Goal: Task Accomplishment & Management: Use online tool/utility

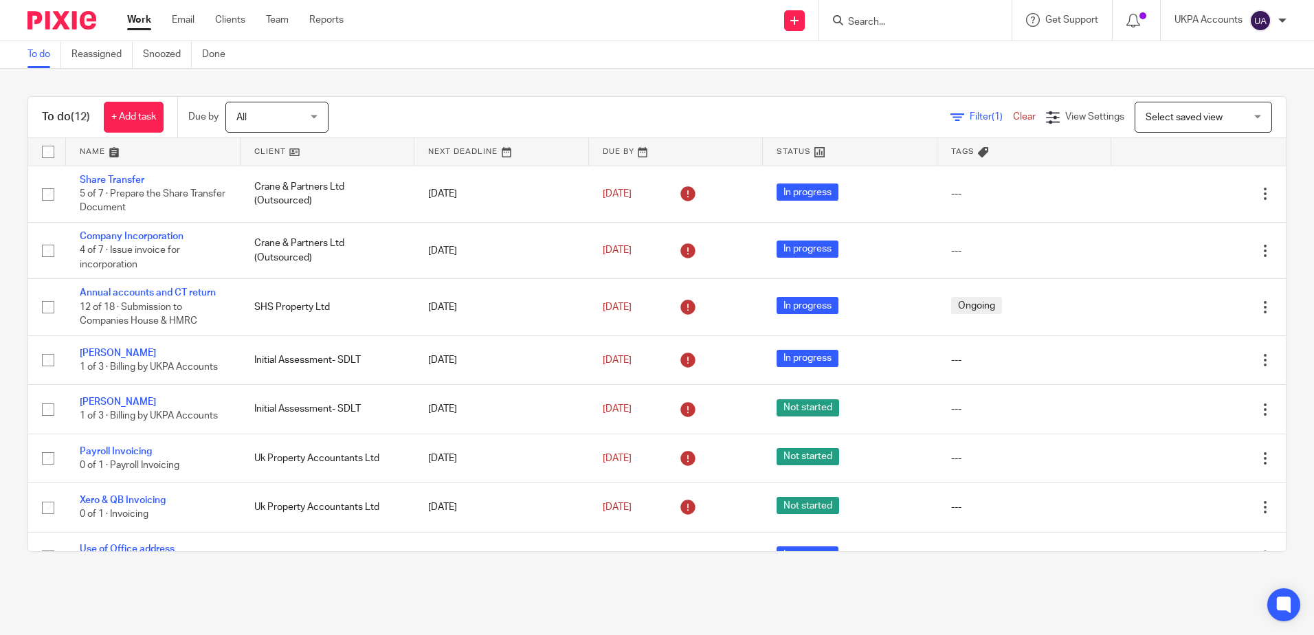
click at [16, 122] on div "To do (12) + Add task Due by All All Today Tomorrow This week Next week This mo…" at bounding box center [657, 324] width 1314 height 511
click at [411, 89] on div "To do (12) + Add task Due by All All Today Tomorrow This week Next week This mo…" at bounding box center [657, 324] width 1314 height 511
drag, startPoint x: 594, startPoint y: 82, endPoint x: 588, endPoint y: 78, distance: 7.1
click at [594, 82] on div "To do (12) + Add task Due by All All Today Tomorrow This week Next week This mo…" at bounding box center [657, 324] width 1314 height 511
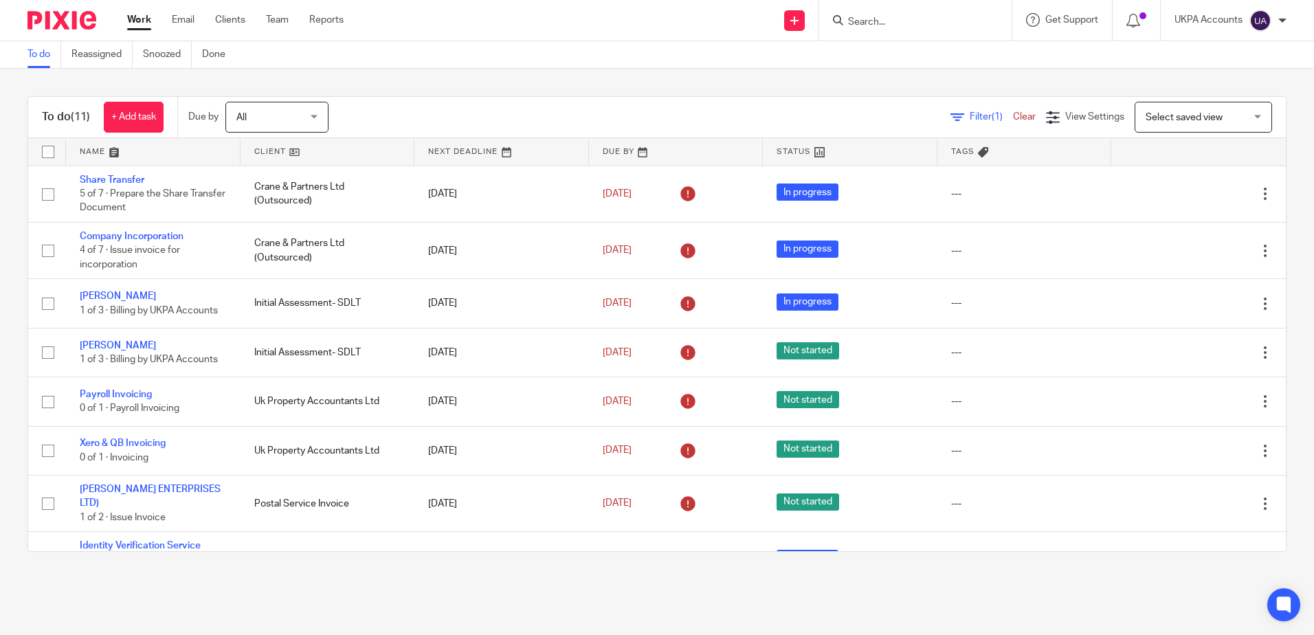
click at [937, 21] on input "Search" at bounding box center [909, 22] width 124 height 12
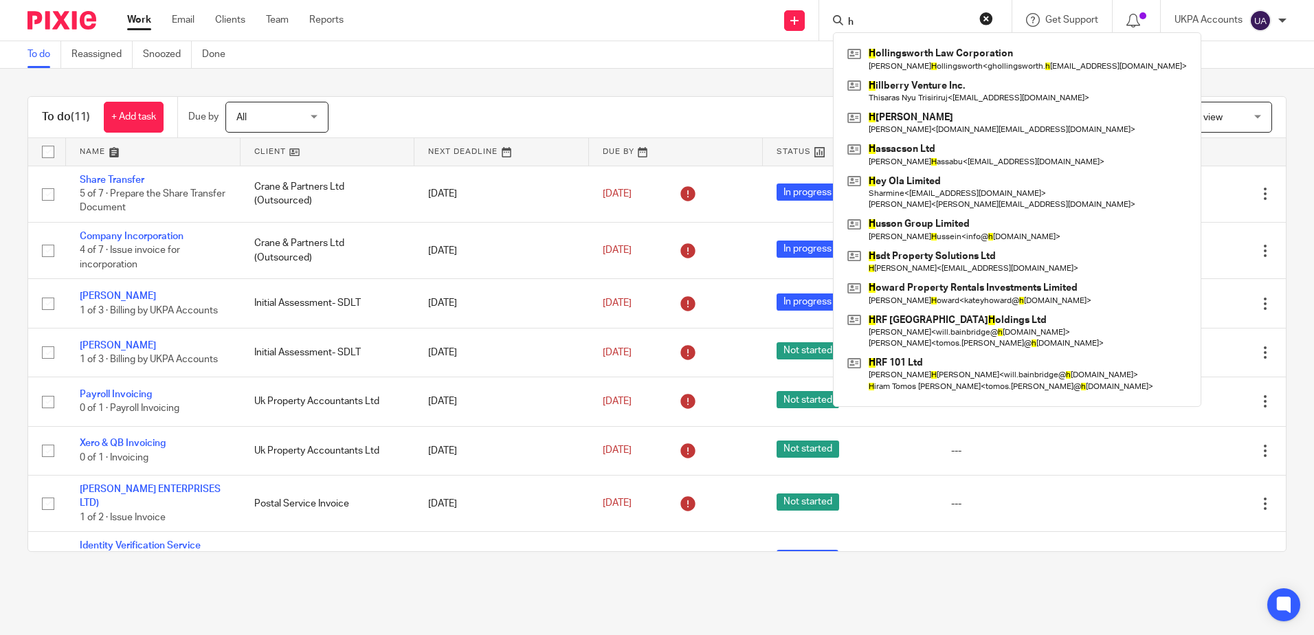
click at [873, 22] on input "h" at bounding box center [909, 22] width 124 height 12
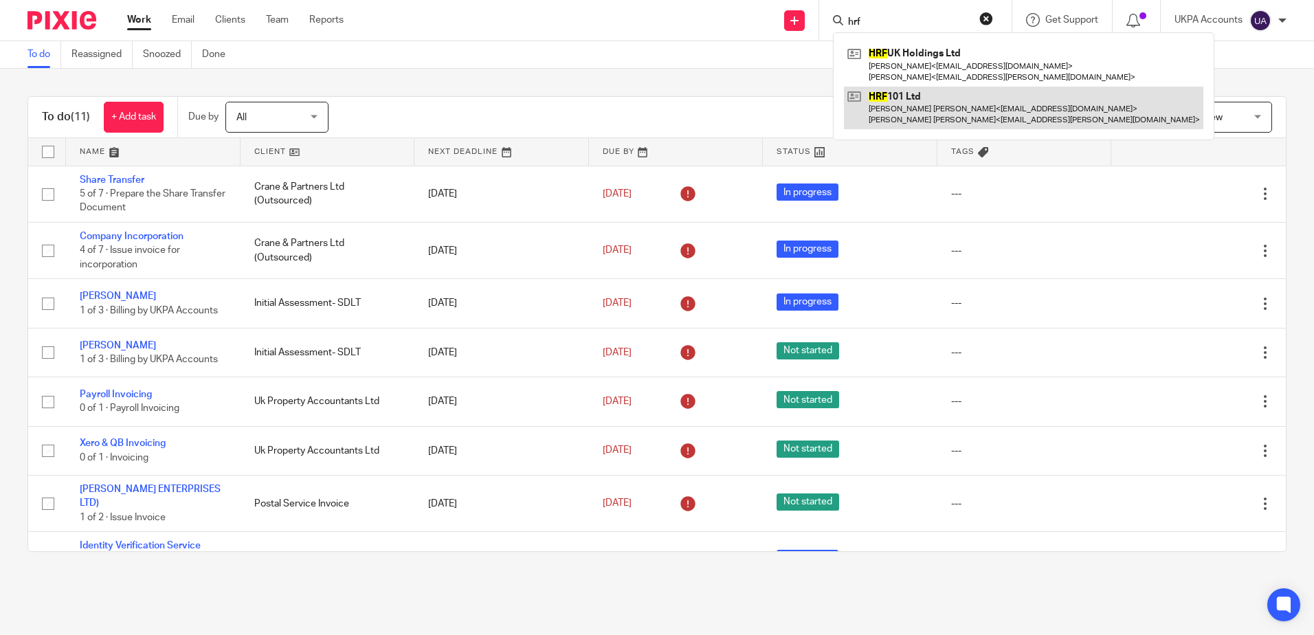
type input "hrf"
click at [909, 101] on link at bounding box center [1023, 108] width 359 height 43
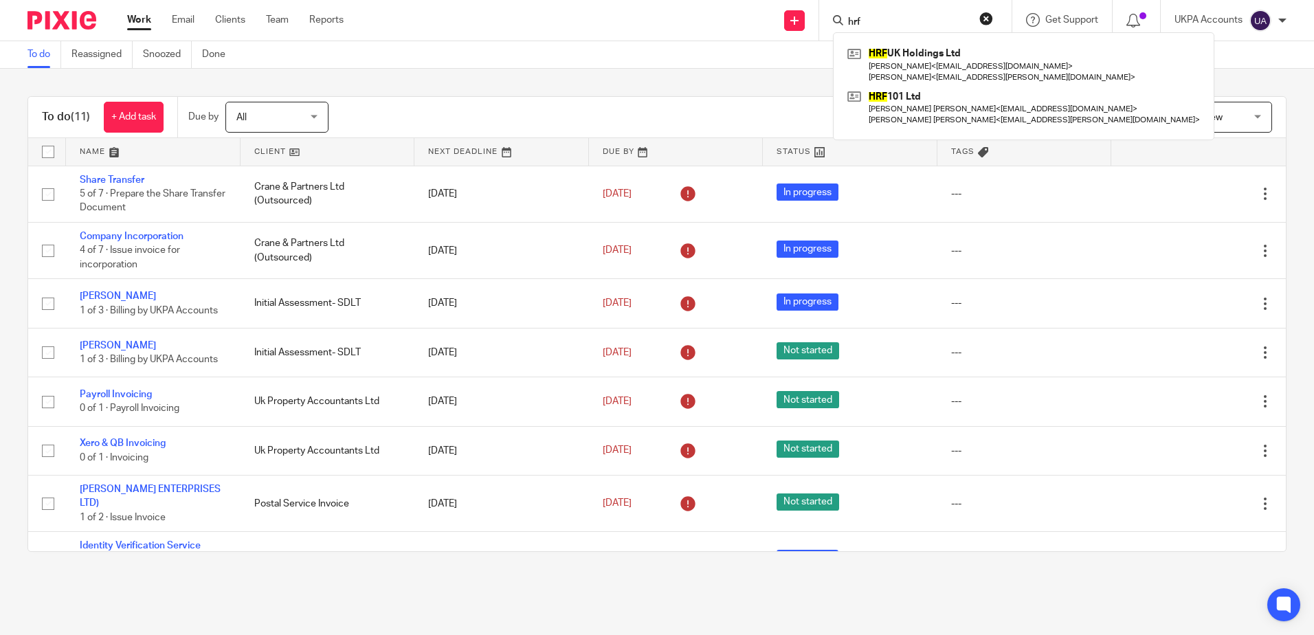
click at [1172, 80] on div "To do (11) + Add task Due by All All Today Tomorrow This week Next week This mo…" at bounding box center [657, 324] width 1314 height 511
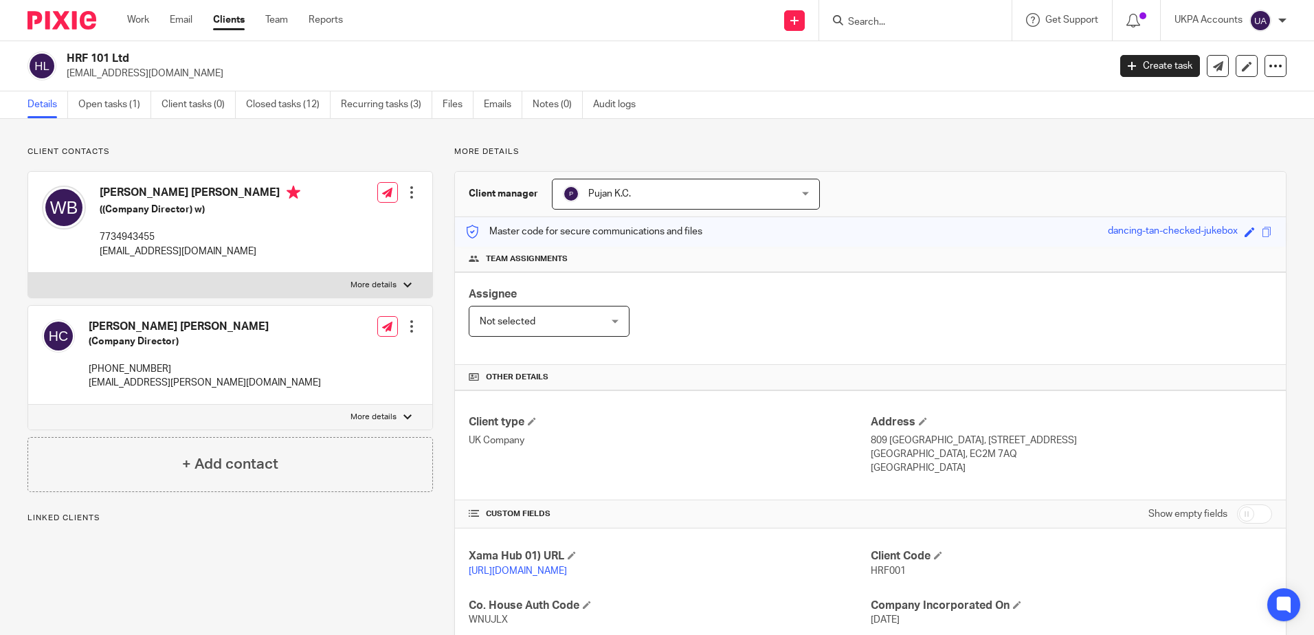
click at [561, 142] on div "Client contacts Hiram Tomos Elis Compton (Company Director) +44 (0) 7860 860 76…" at bounding box center [657, 521] width 1314 height 804
click at [186, 137] on div "Client contacts Hiram Tomos Elis Compton (Company Director) +44 (0) 7860 860 76…" at bounding box center [657, 521] width 1314 height 804
click at [239, 575] on div "Client contacts Hiram Tomos Elis Compton (Company Director) +44 (0) 7860 860 76…" at bounding box center [219, 520] width 427 height 749
click at [198, 148] on p "Client contacts" at bounding box center [229, 151] width 405 height 11
click at [185, 141] on div "Client contacts Hiram Tomos Elis Compton (Company Director) +44 (0) 7860 860 76…" at bounding box center [657, 521] width 1314 height 804
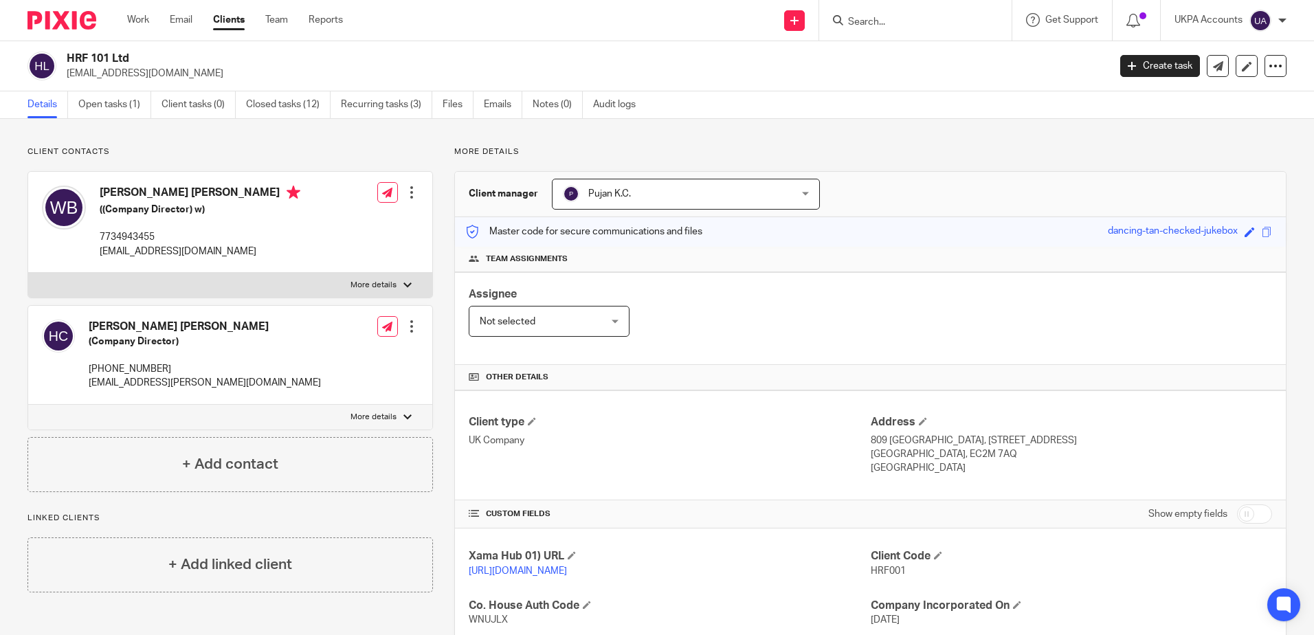
click at [160, 151] on p "Client contacts" at bounding box center [229, 151] width 405 height 11
click at [526, 140] on div "Client contacts Hiram Tomos Elis Compton (Company Director) +44 (0) 7860 860 76…" at bounding box center [657, 521] width 1314 height 804
click at [137, 114] on link "Open tasks (1)" at bounding box center [114, 104] width 73 height 27
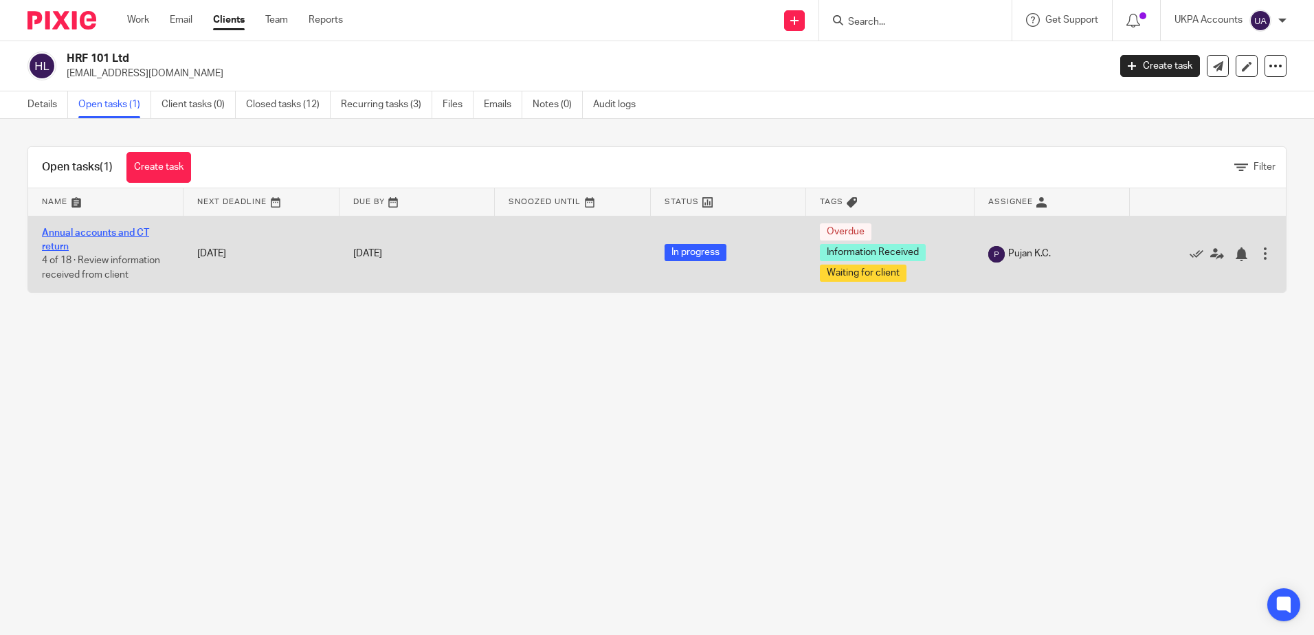
click at [125, 231] on link "Annual accounts and CT return" at bounding box center [95, 239] width 107 height 23
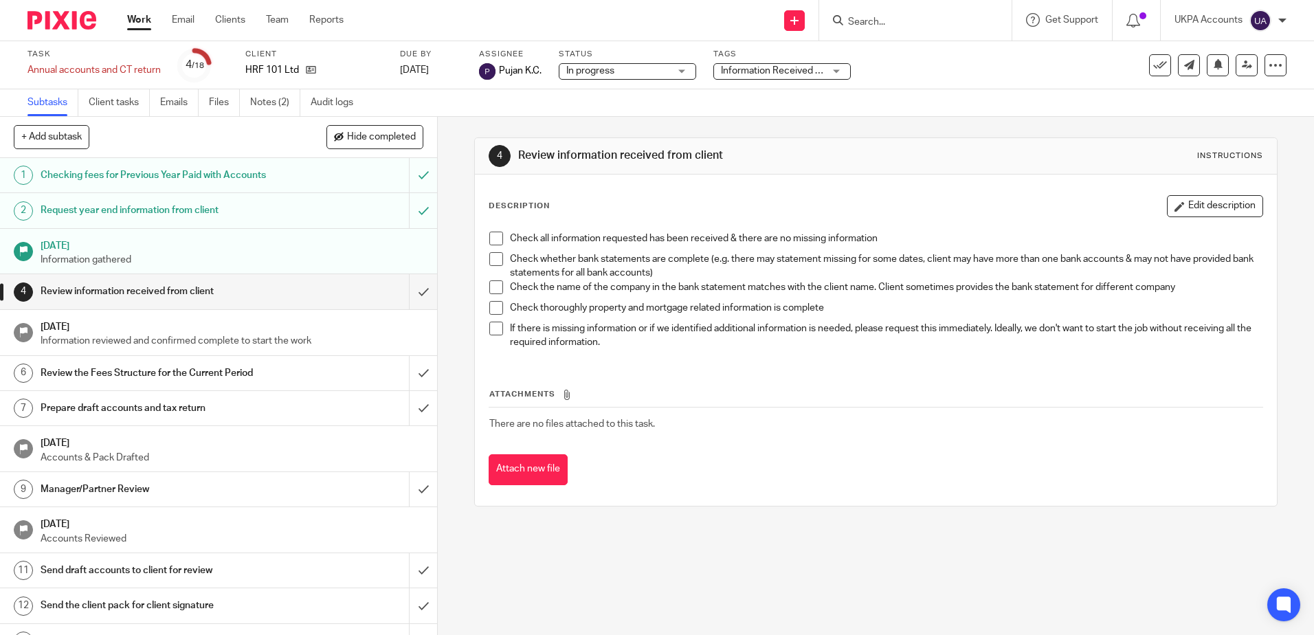
click at [264, 84] on div "Task Annual accounts and CT return Save Annual accounts and CT return 4 /18 Cli…" at bounding box center [657, 65] width 1314 height 48
click at [273, 104] on link "Notes (2)" at bounding box center [275, 102] width 50 height 27
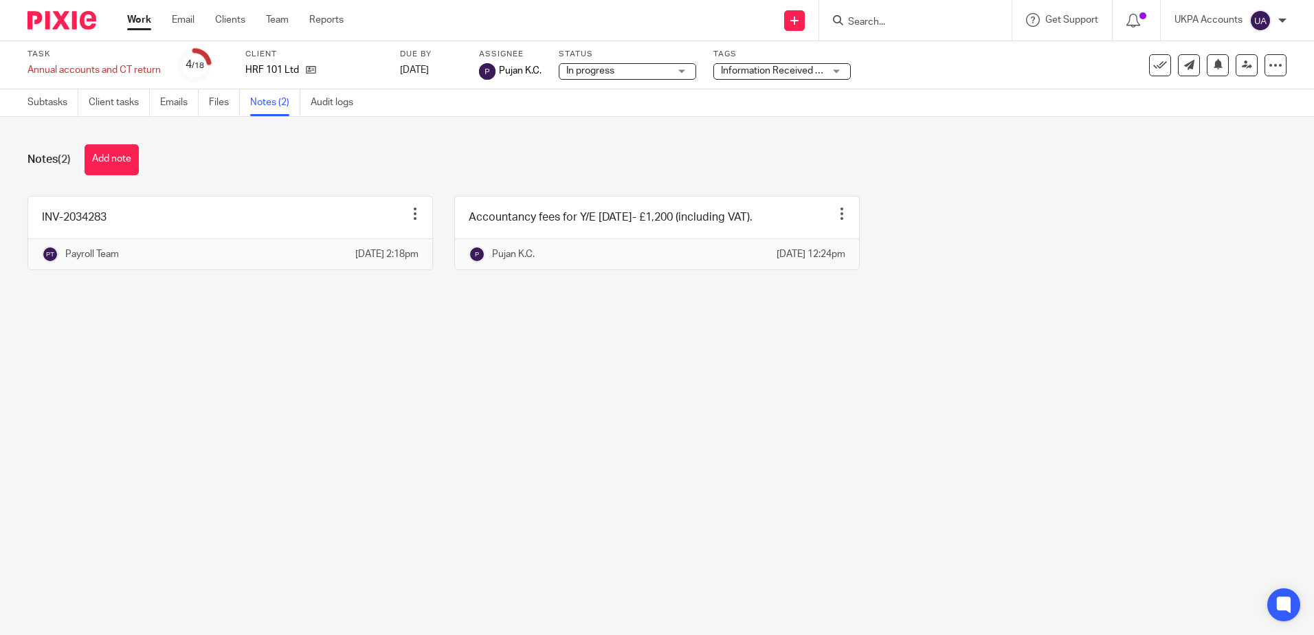
click at [223, 474] on main "Task Annual accounts and CT return Save Annual accounts and CT return 4 /18 Cli…" at bounding box center [657, 317] width 1314 height 635
drag, startPoint x: 980, startPoint y: 320, endPoint x: 994, endPoint y: 313, distance: 15.4
click at [980, 318] on div "Notes (2) Add note INV-2034283 Edit note Delete note Payroll Team [DATE] 2:18pm…" at bounding box center [657, 217] width 1314 height 201
click at [1003, 291] on div "INV-2034283 Edit note Delete note Payroll Team [DATE] 2:18pm Accountancy fees f…" at bounding box center [646, 243] width 1280 height 95
click at [729, 387] on main "Task Annual accounts and CT return Save Annual accounts and CT return 4 /18 Cli…" at bounding box center [657, 317] width 1314 height 635
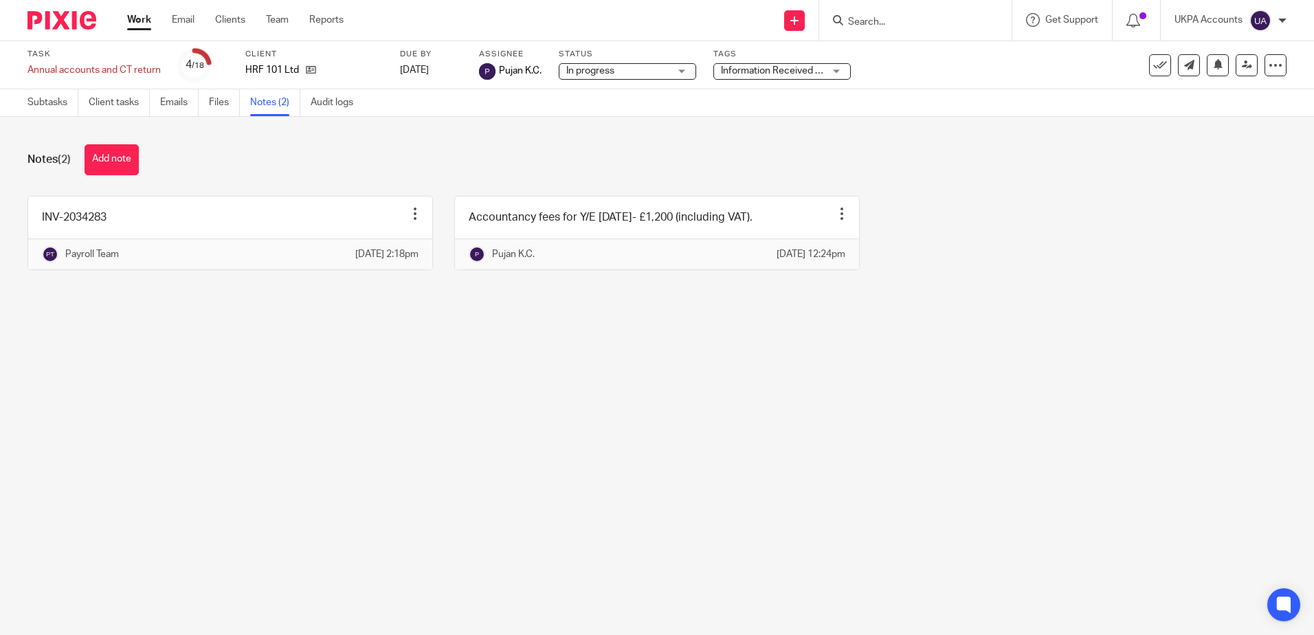
click at [733, 387] on main "Task Annual accounts and CT return Save Annual accounts and CT return 4 /18 Cli…" at bounding box center [657, 317] width 1314 height 635
click at [577, 491] on main "Task Annual accounts and CT return Save Annual accounts and CT return 4 /18 Cli…" at bounding box center [657, 317] width 1314 height 635
click at [494, 415] on main "Task Annual accounts and CT return Save Annual accounts and CT return 4 /18 Cli…" at bounding box center [657, 317] width 1314 height 635
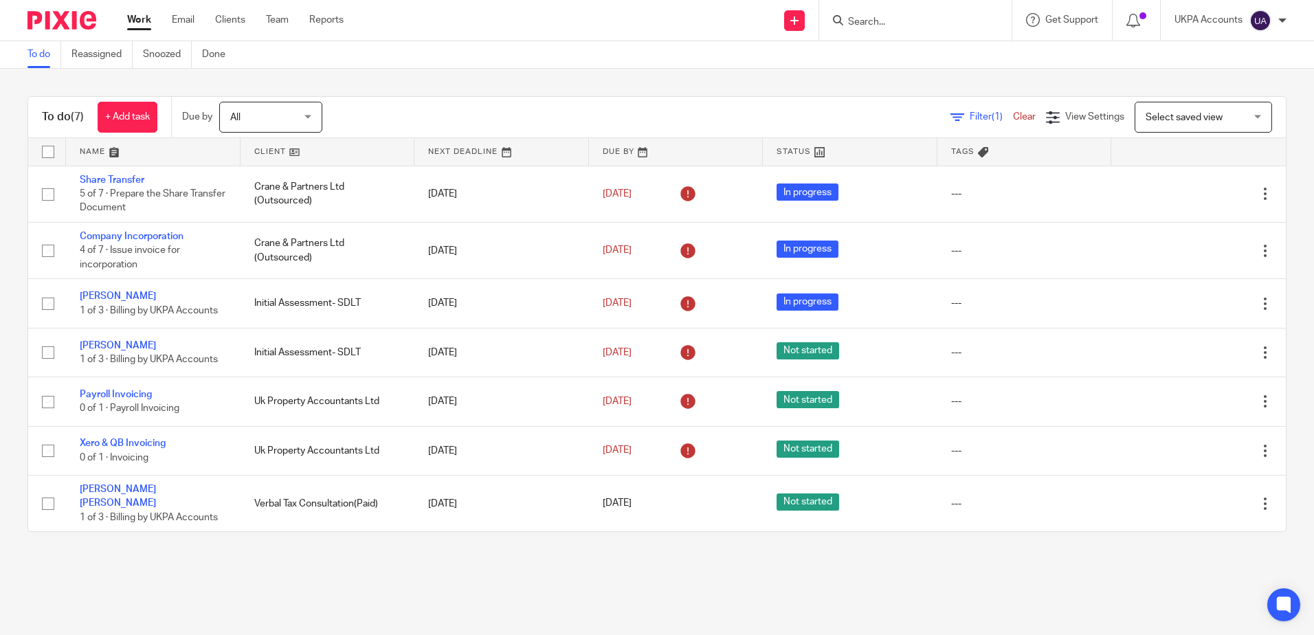
drag, startPoint x: 447, startPoint y: 78, endPoint x: 434, endPoint y: 107, distance: 31.7
click at [447, 78] on div "To do (7) + Add task Due by All All Today Tomorrow This week Next week This mon…" at bounding box center [657, 314] width 1314 height 491
click at [911, 19] on input "Search" at bounding box center [909, 22] width 124 height 12
paste input "[EMAIL_ADDRESS][DOMAIN_NAME]"
type input "[EMAIL_ADDRESS][DOMAIN_NAME]"
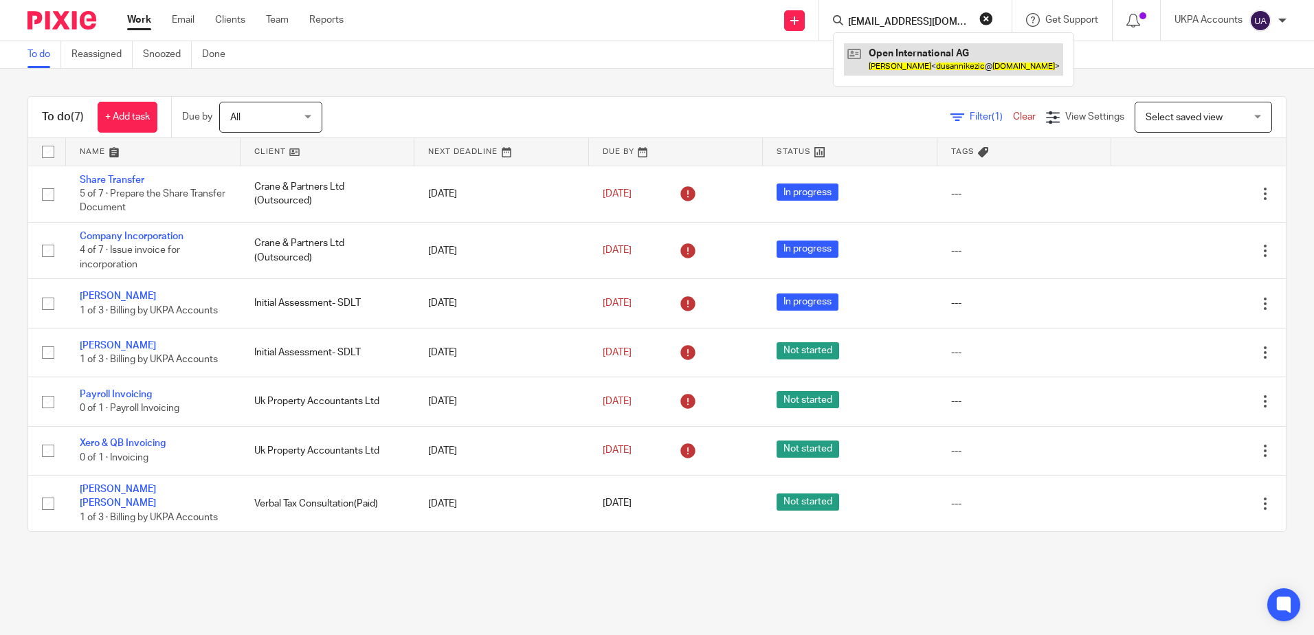
click at [923, 58] on link at bounding box center [953, 59] width 219 height 32
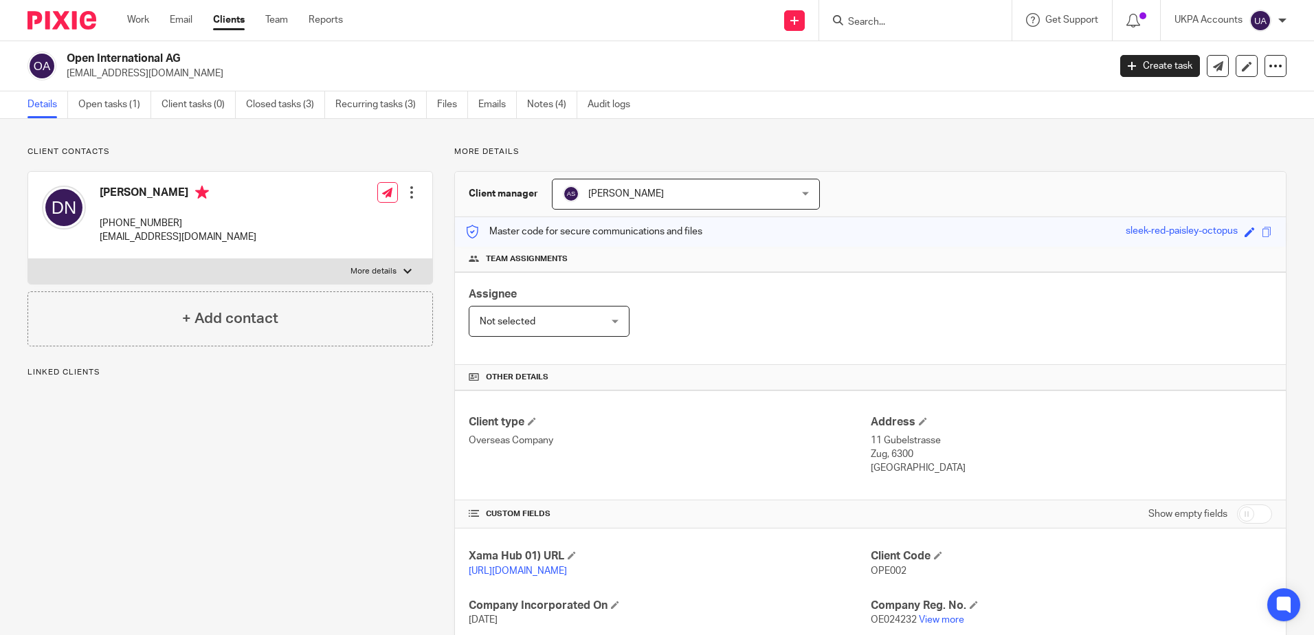
click at [212, 136] on div "Client contacts [PERSON_NAME] [PHONE_NUMBER] [EMAIL_ADDRESS][DOMAIN_NAME] Edit …" at bounding box center [657, 496] width 1314 height 755
click at [88, 112] on link "Open tasks (1)" at bounding box center [114, 104] width 73 height 27
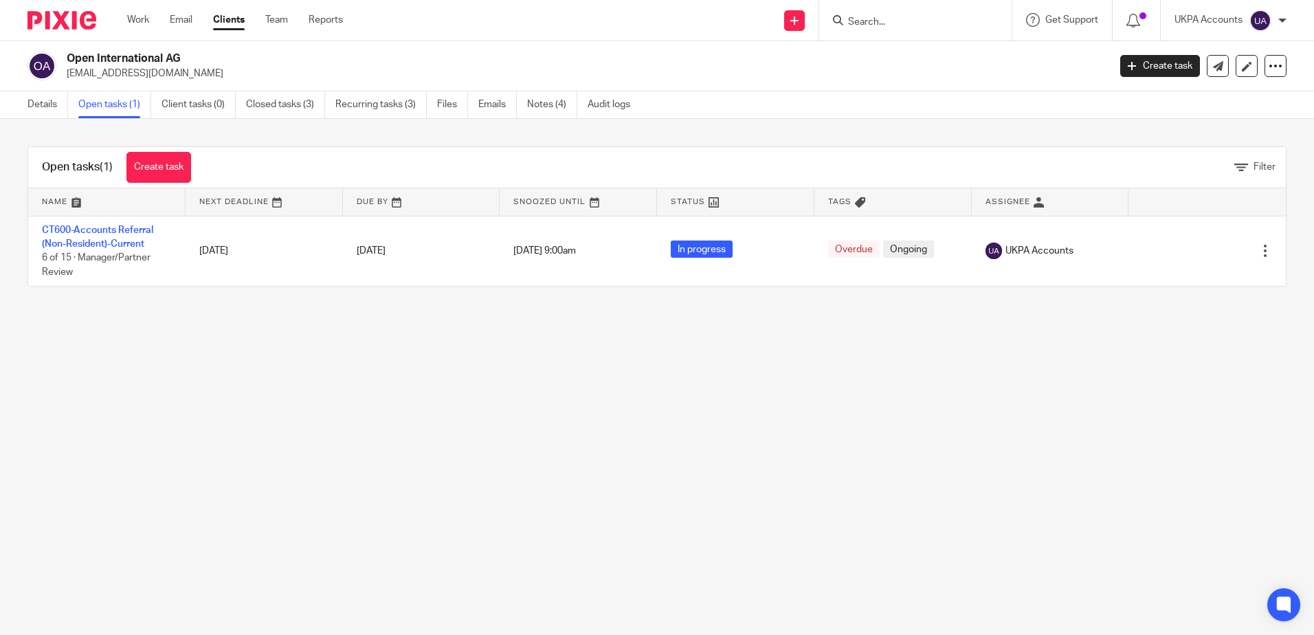
click at [631, 373] on main "Open International AG [EMAIL_ADDRESS][DOMAIN_NAME] Create task Update from Comp…" at bounding box center [657, 317] width 1314 height 635
drag, startPoint x: 393, startPoint y: 361, endPoint x: 391, endPoint y: 353, distance: 8.5
click at [393, 361] on main "Open International AG [EMAIL_ADDRESS][DOMAIN_NAME] Create task Update from Comp…" at bounding box center [657, 317] width 1314 height 635
click at [515, 451] on main "Open International AG [EMAIL_ADDRESS][DOMAIN_NAME] Create task Update from Comp…" at bounding box center [657, 317] width 1314 height 635
click at [327, 405] on main "Open International AG [EMAIL_ADDRESS][DOMAIN_NAME] Create task Update from Comp…" at bounding box center [657, 317] width 1314 height 635
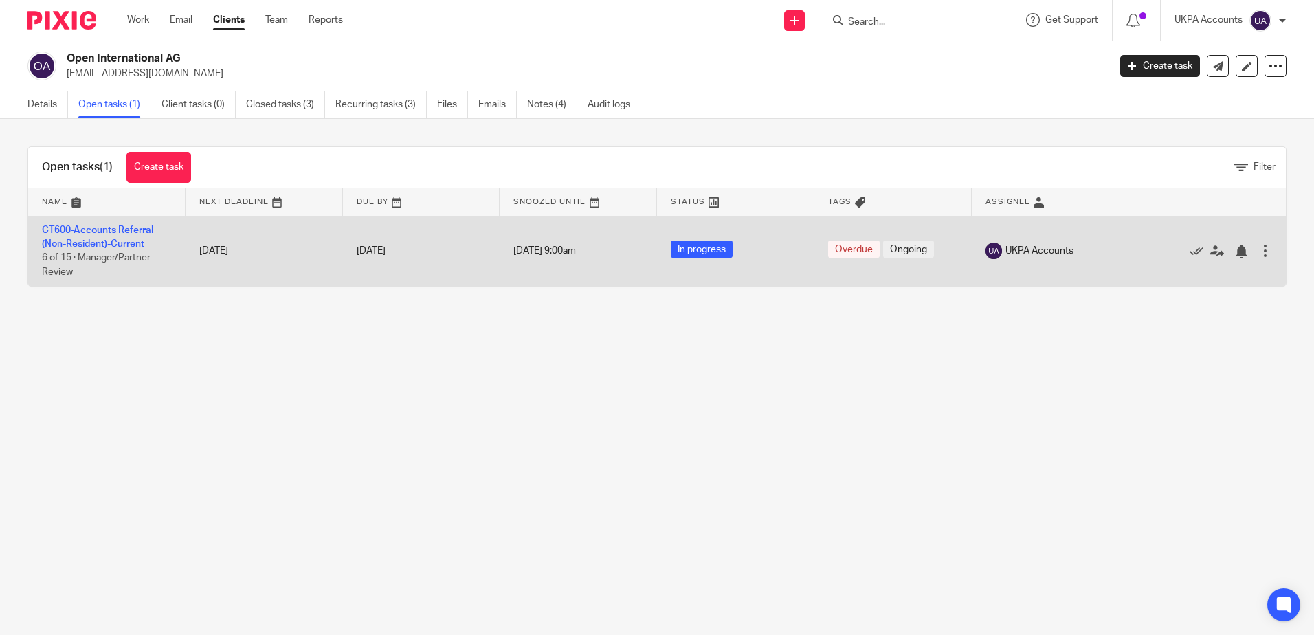
click at [118, 221] on td "CT600-Accounts Referral (Non-Resident)-Current 6 of 15 · Manager/Partner Review" at bounding box center [106, 251] width 157 height 70
click at [114, 238] on td "CT600-Accounts Referral (Non-Resident)-Current 6 of 15 · Manager/Partner Review" at bounding box center [106, 251] width 157 height 70
click at [116, 245] on link "CT600-Accounts Referral (Non-Resident)-Current" at bounding box center [97, 236] width 111 height 23
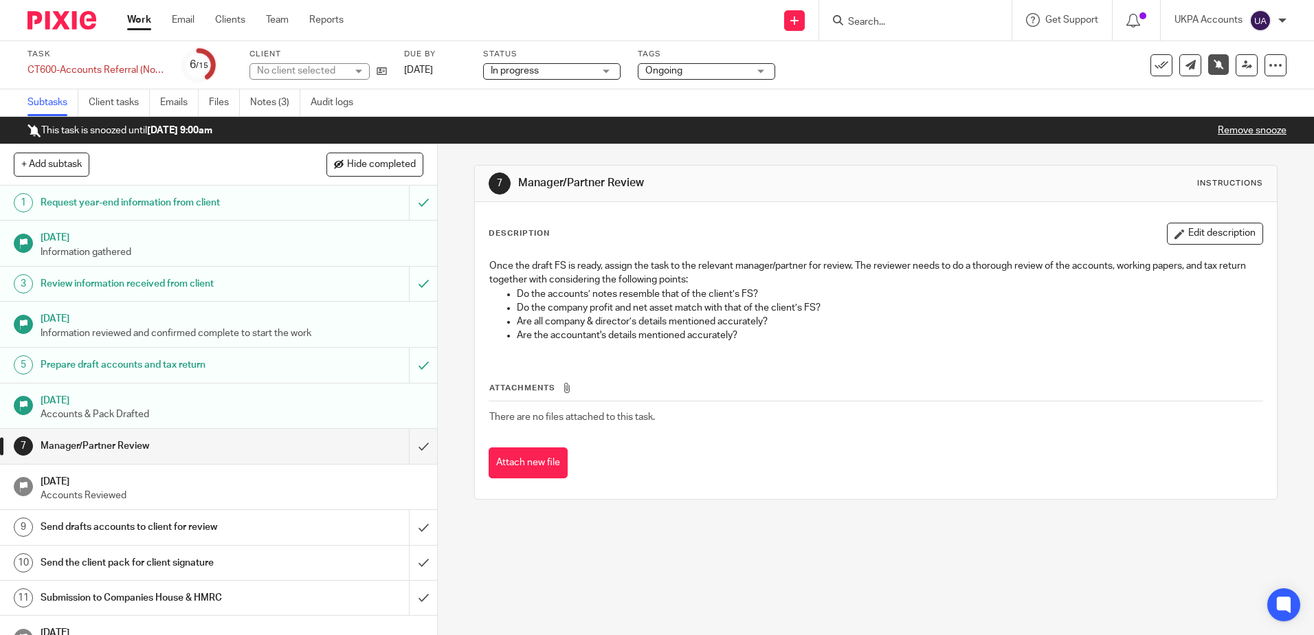
click at [621, 569] on div "7 Manager/Partner Review Instructions Description Edit description Once the dra…" at bounding box center [876, 389] width 876 height 491
click at [278, 113] on link "Notes (3)" at bounding box center [275, 102] width 50 height 27
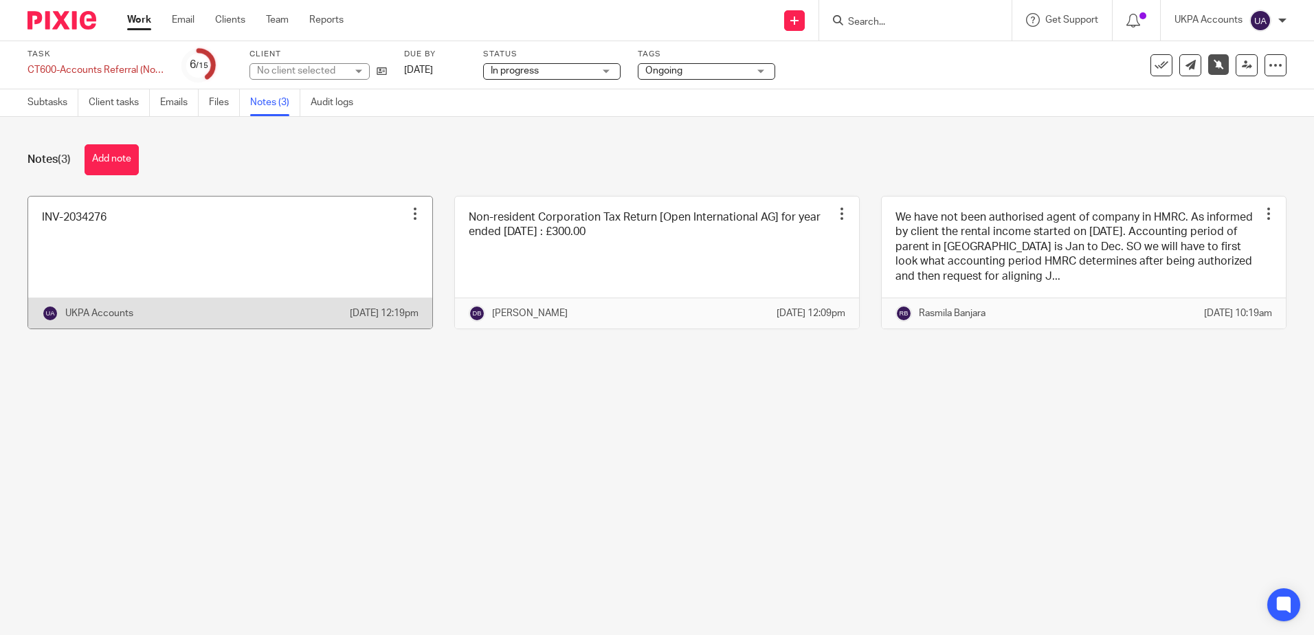
click at [553, 501] on main "Task CT600-Accounts Referral (Non-Resident)-Current Save CT600-Accounts Referra…" at bounding box center [657, 317] width 1314 height 635
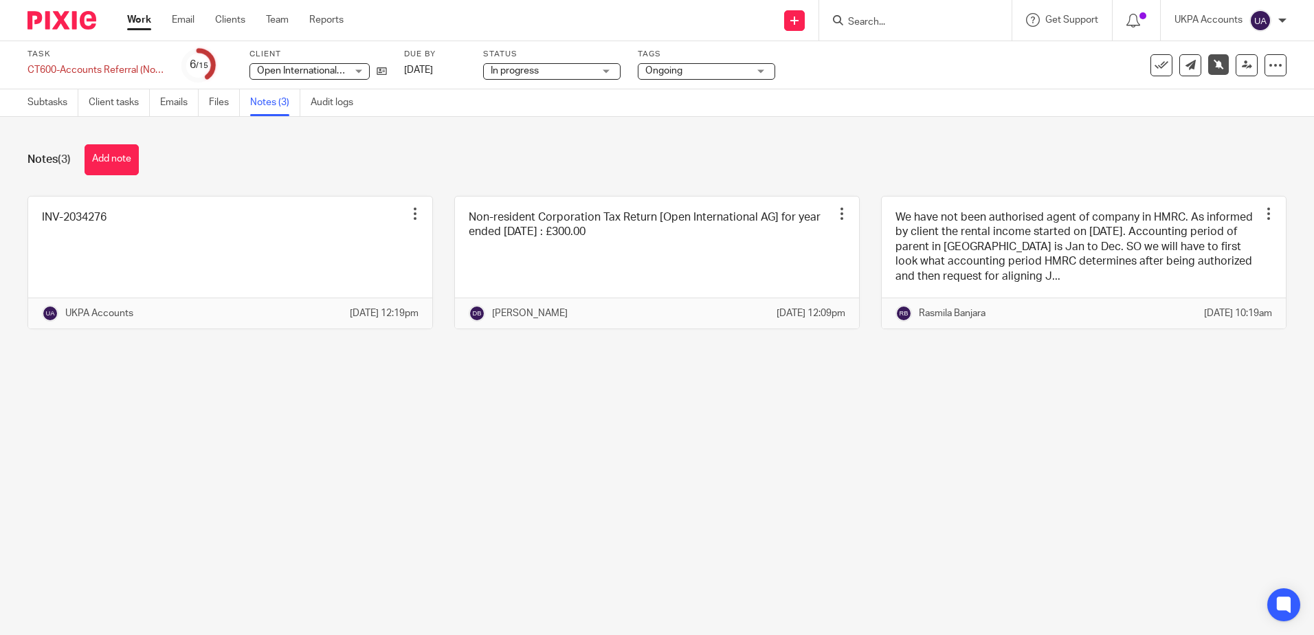
click at [753, 434] on main "Task CT600-Accounts Referral (Non-Resident)-Current Save CT600-Accounts Referra…" at bounding box center [657, 317] width 1314 height 635
drag, startPoint x: 517, startPoint y: 499, endPoint x: 504, endPoint y: 482, distance: 20.6
click at [515, 495] on main "Task CT600-Accounts Referral (Non-Resident)-Current Save CT600-Accounts Referra…" at bounding box center [657, 317] width 1314 height 635
click at [386, 72] on icon at bounding box center [382, 71] width 10 height 10
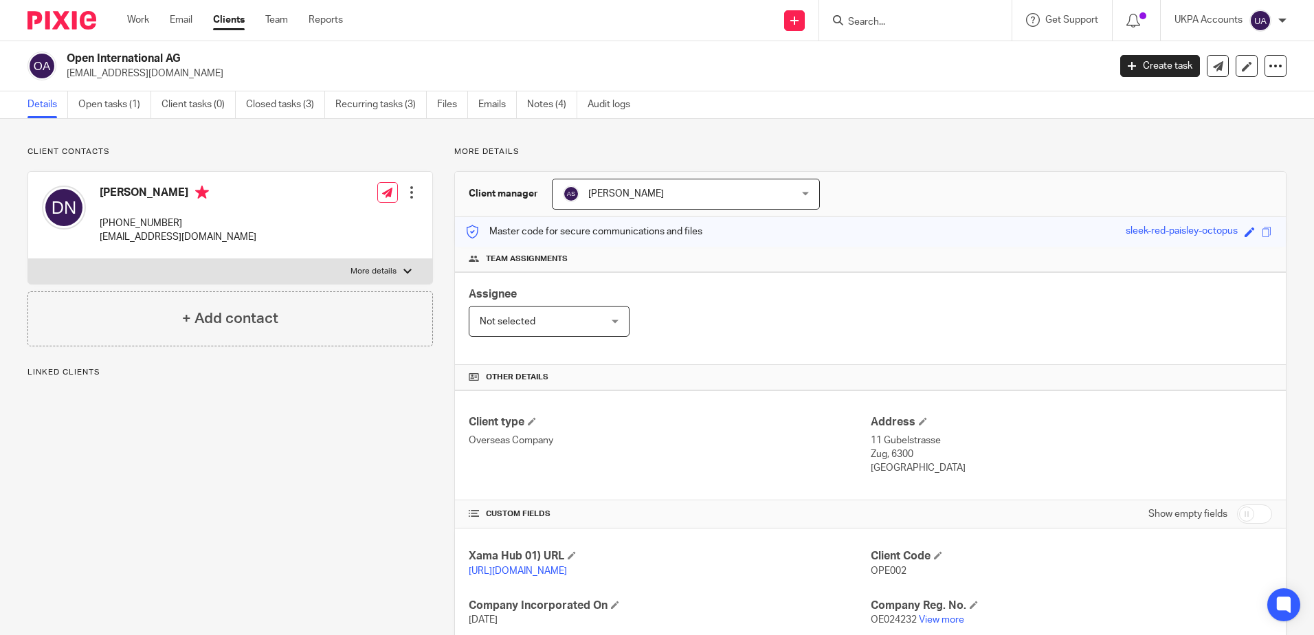
click at [187, 539] on div "Client contacts Dusan Nikezic +381648350188 dusannikezic@gmail.com Edit contact…" at bounding box center [219, 496] width 427 height 700
click at [1048, 226] on div "Master code for secure communications and files sleek-red-paisley-octopus Save …" at bounding box center [870, 232] width 831 height 30
